Goal: Check status: Check status

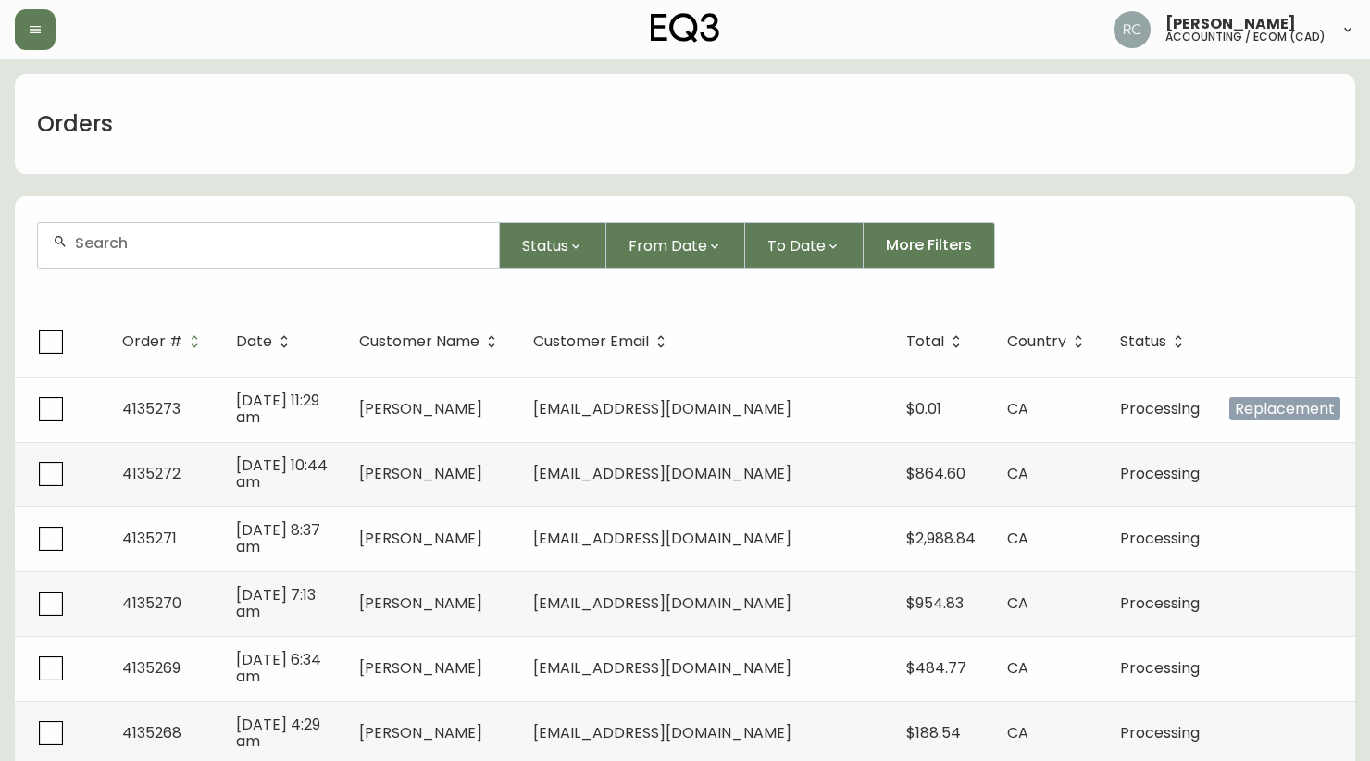
click at [299, 235] on input "text" at bounding box center [279, 243] width 409 height 18
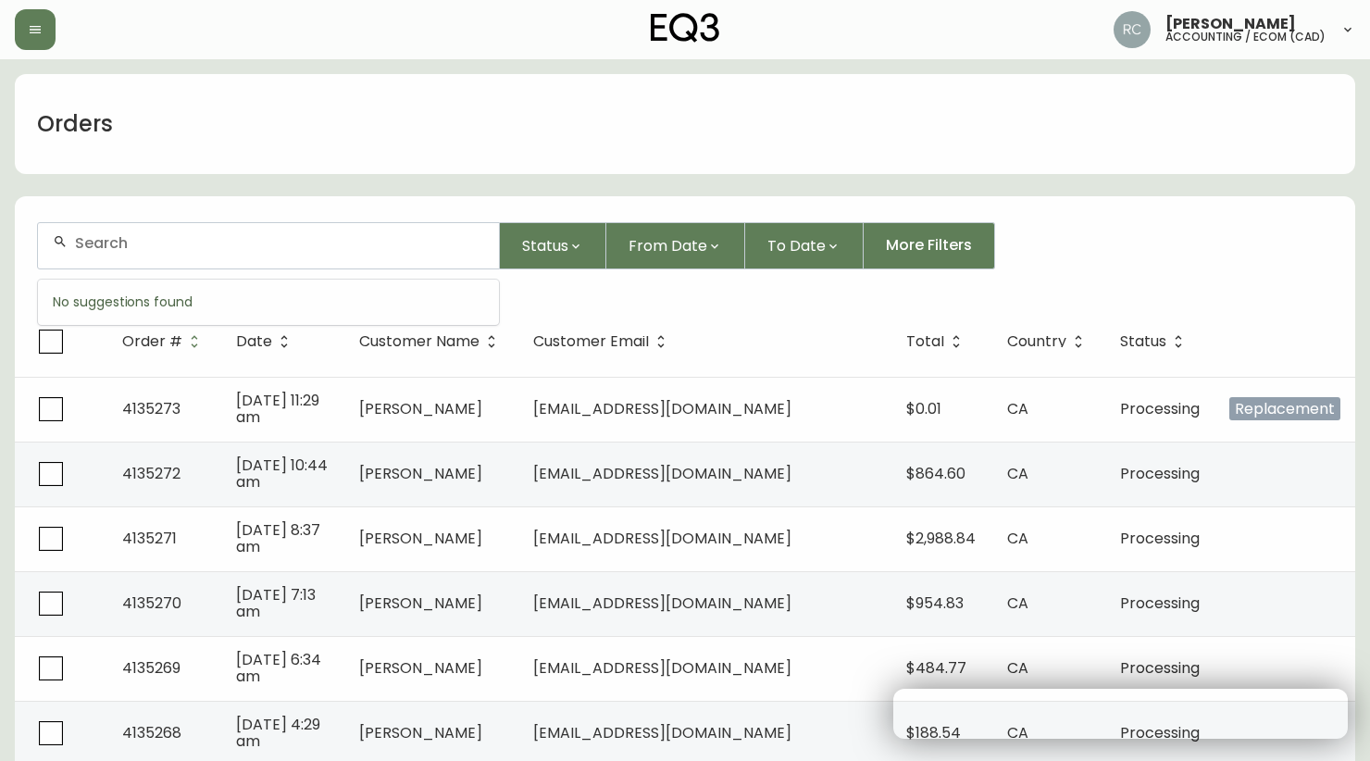
paste input "8562616"
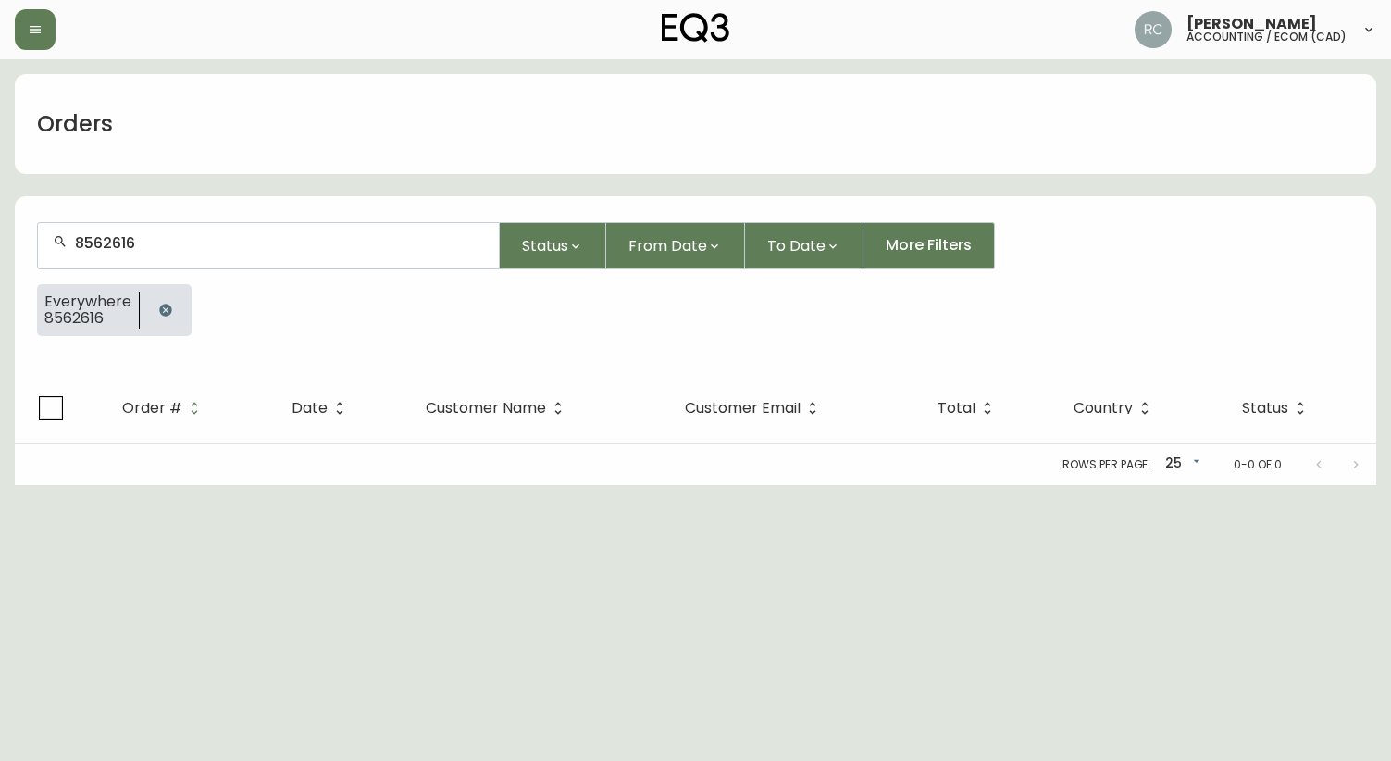
click at [108, 234] on input "8562616" at bounding box center [279, 243] width 409 height 18
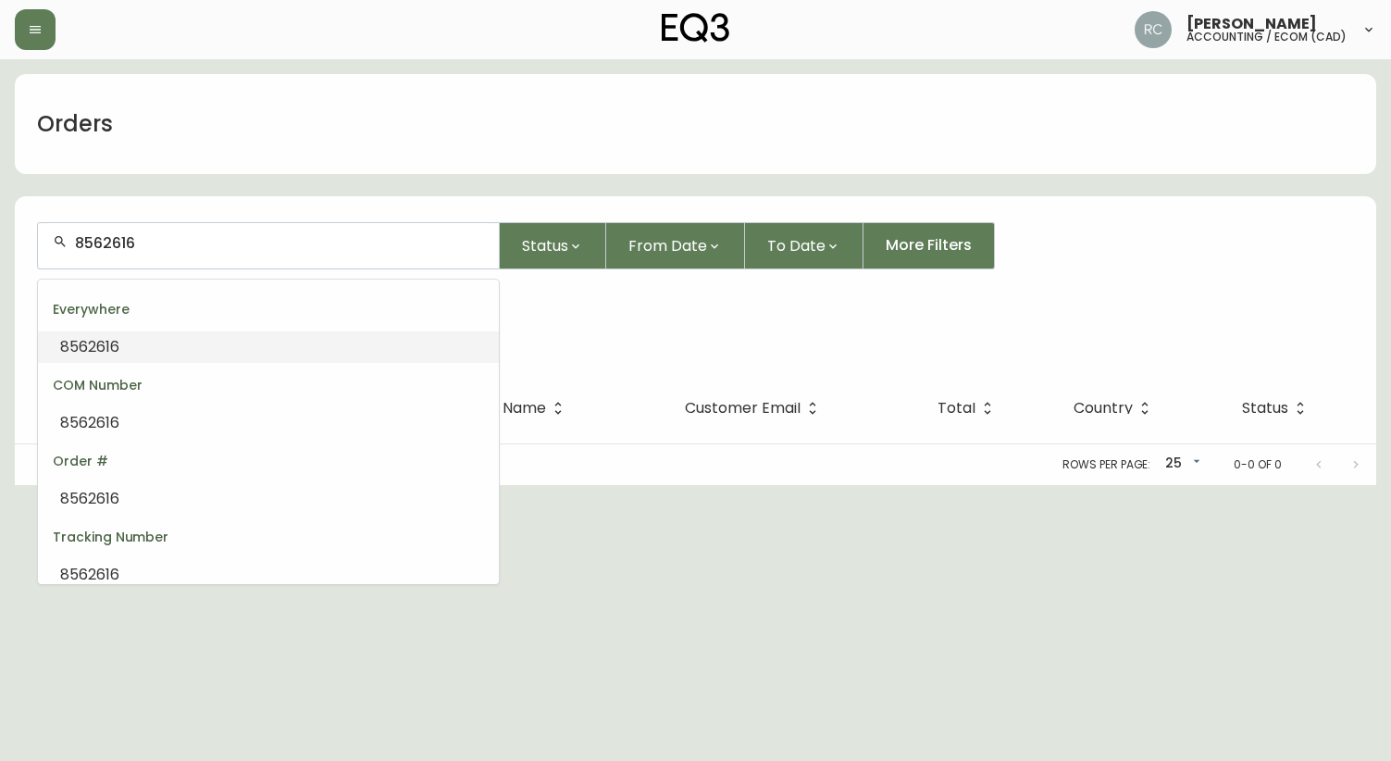
click at [108, 234] on input "8562616" at bounding box center [279, 243] width 409 height 18
paste input "5"
type input "8562615"
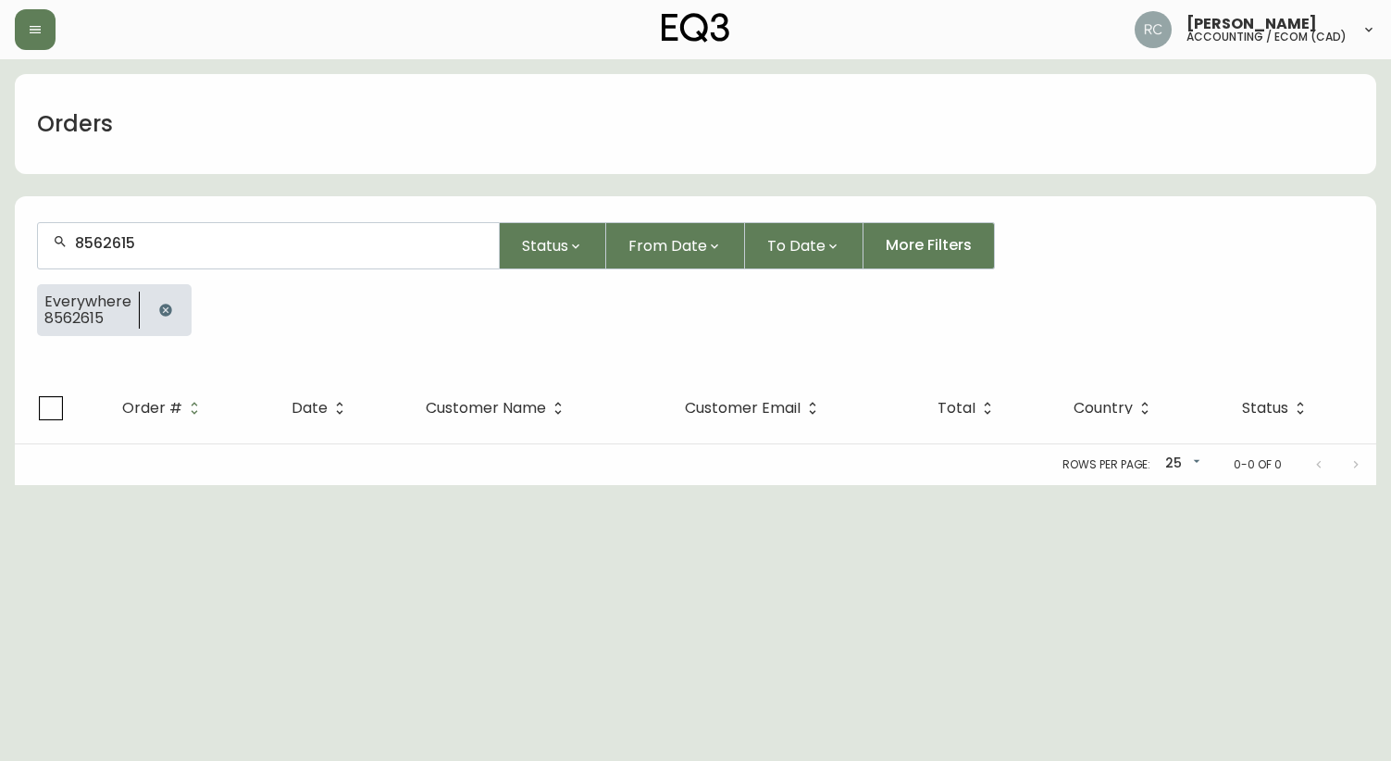
type input "8562615"
click at [164, 306] on icon "button" at bounding box center [165, 310] width 12 height 12
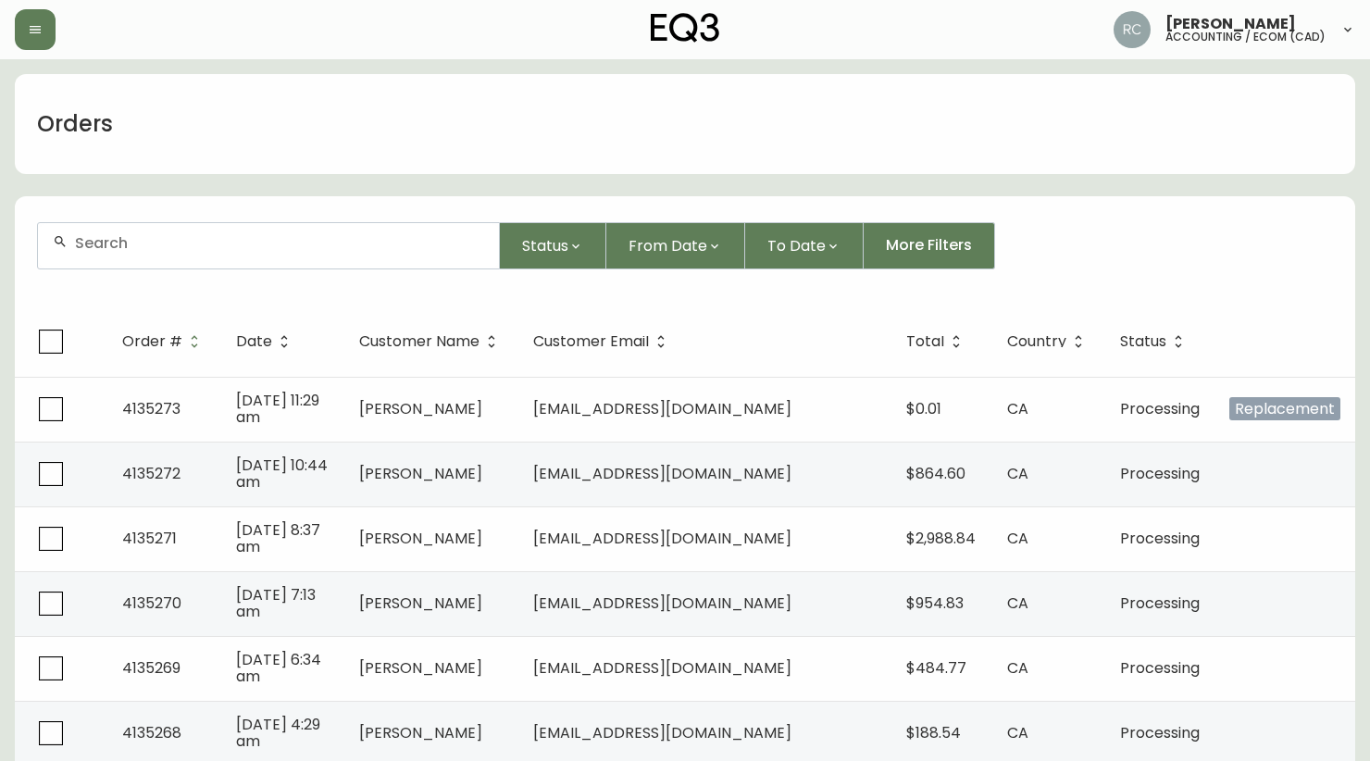
click at [493, 113] on div "Orders" at bounding box center [685, 124] width 1340 height 100
